Goal: Task Accomplishment & Management: Manage account settings

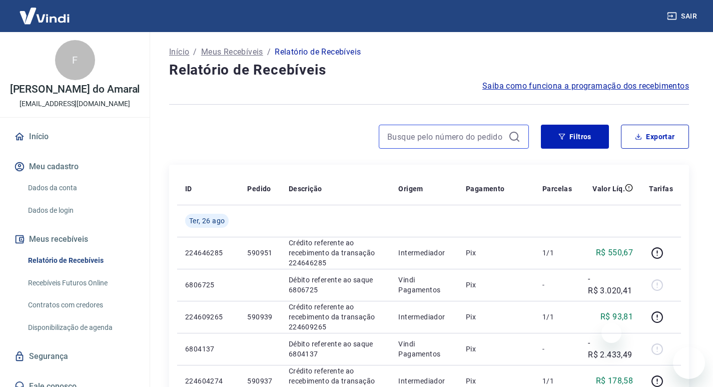
click at [460, 136] on input at bounding box center [445, 136] width 117 height 15
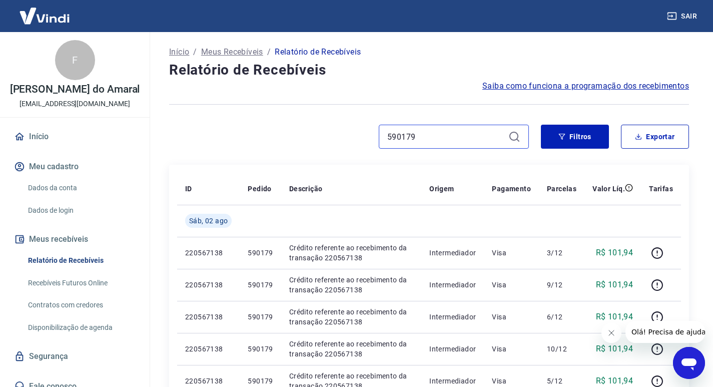
drag, startPoint x: 424, startPoint y: 136, endPoint x: 359, endPoint y: 136, distance: 65.0
click at [359, 136] on div "590179" at bounding box center [349, 137] width 360 height 24
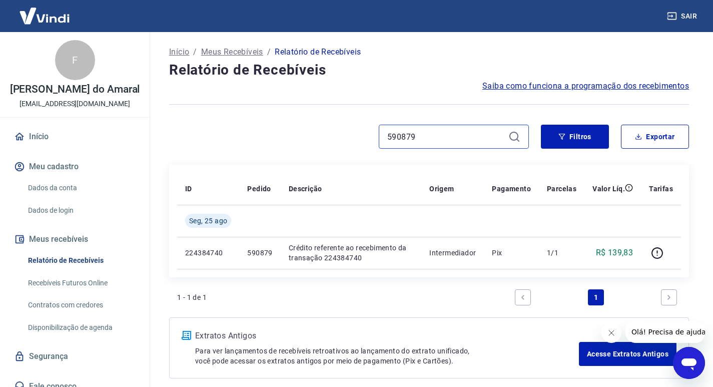
type input "590879"
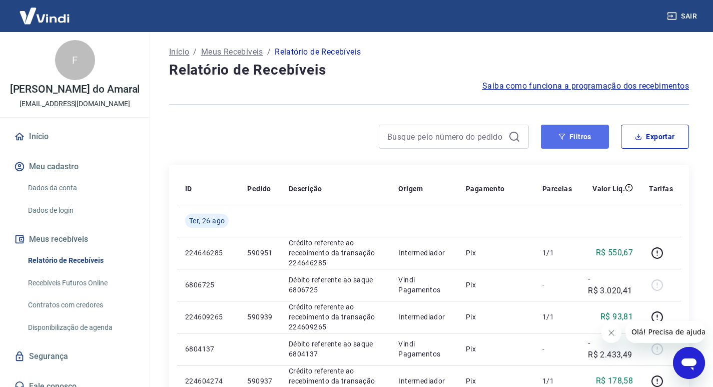
click at [581, 140] on button "Filtros" at bounding box center [575, 137] width 68 height 24
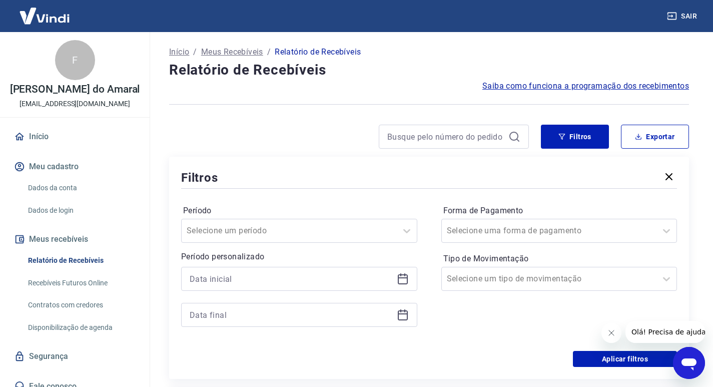
click at [409, 279] on div at bounding box center [299, 279] width 236 height 24
click at [400, 280] on icon at bounding box center [403, 279] width 12 height 12
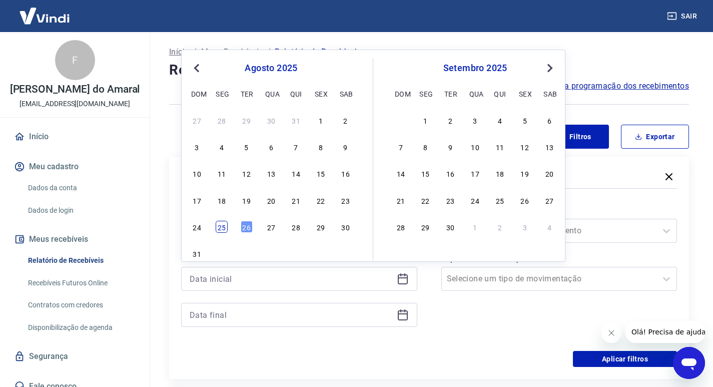
click at [226, 225] on div "25" at bounding box center [222, 227] width 12 height 12
type input "25/08/2025"
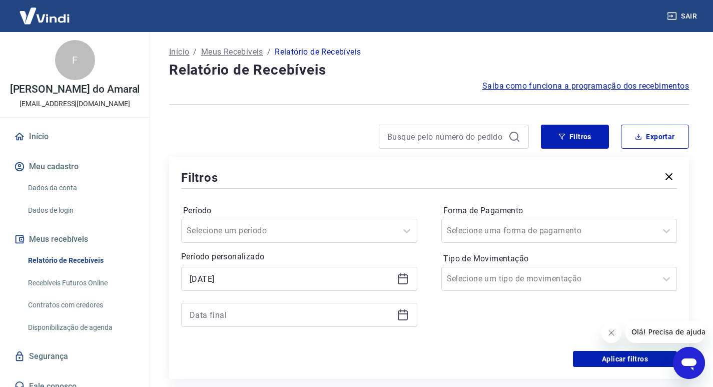
click at [402, 319] on icon at bounding box center [403, 315] width 10 height 10
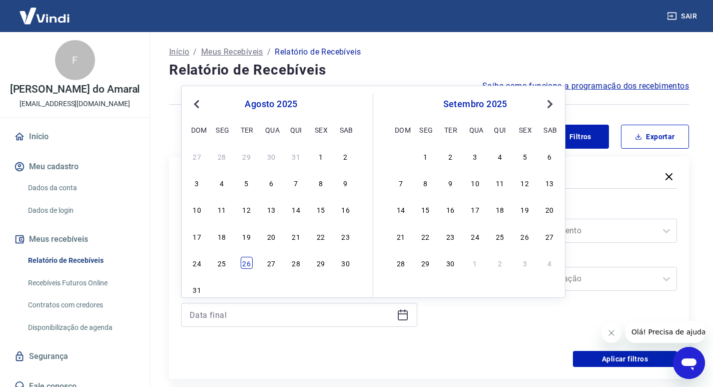
click at [248, 261] on div "26" at bounding box center [247, 263] width 12 height 12
type input "26/08/2025"
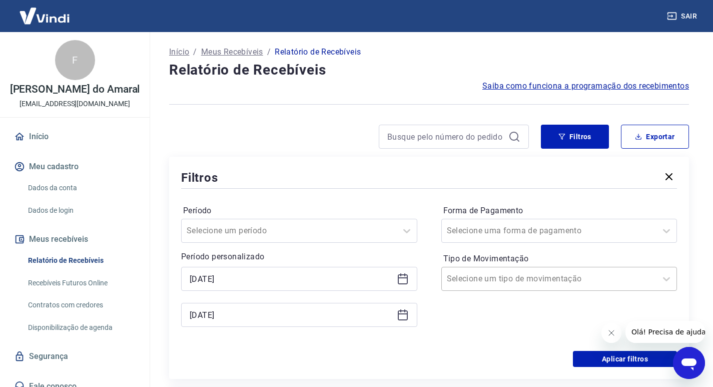
scroll to position [50, 0]
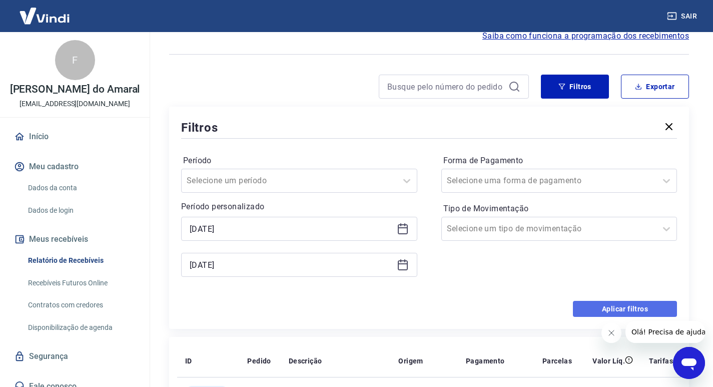
click at [590, 308] on button "Aplicar filtros" at bounding box center [625, 309] width 104 height 16
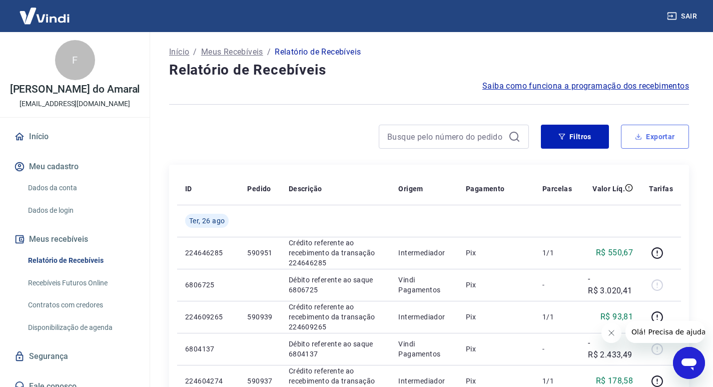
click at [658, 136] on button "Exportar" at bounding box center [655, 137] width 68 height 24
type input "25/08/2025"
type input "26/08/2025"
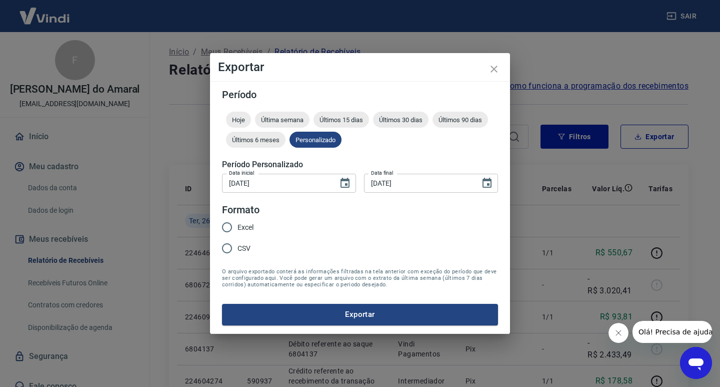
click at [240, 232] on span "Excel" at bounding box center [246, 227] width 16 height 11
click at [238, 232] on input "Excel" at bounding box center [227, 227] width 21 height 21
radio input "true"
click at [316, 312] on button "Exportar" at bounding box center [360, 314] width 276 height 21
